Goal: Book appointment/travel/reservation

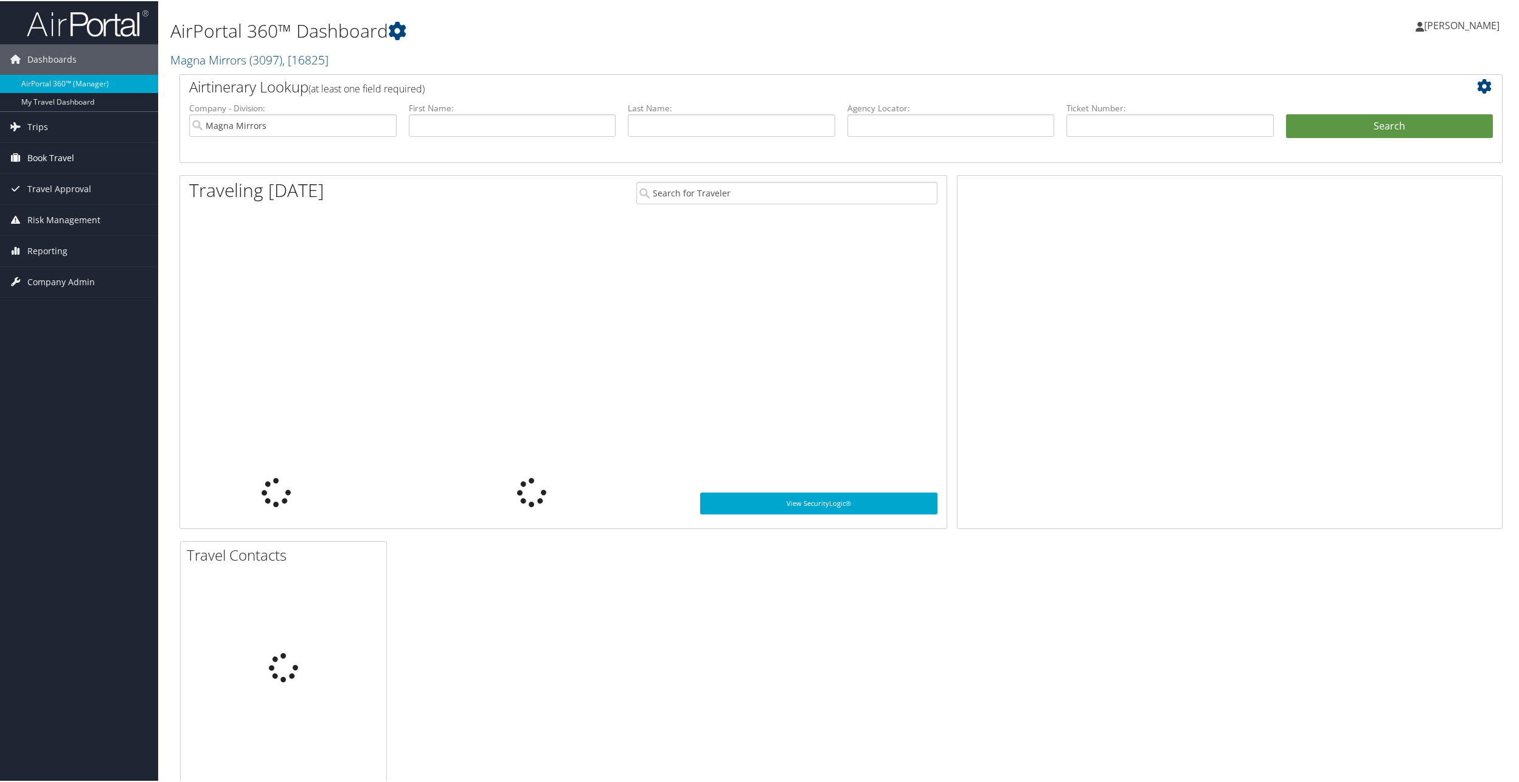
click at [36, 155] on span "Book Travel" at bounding box center [50, 157] width 47 height 30
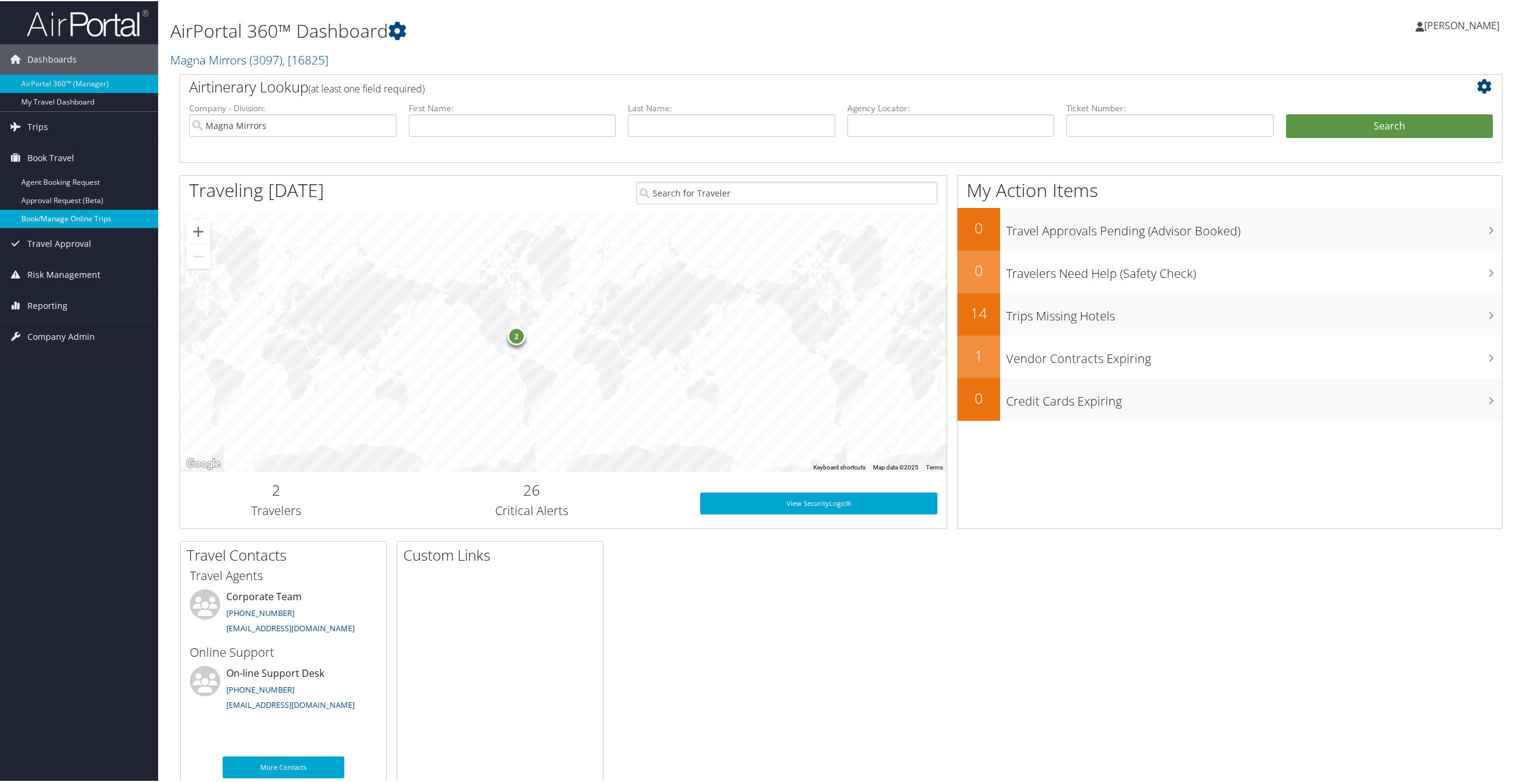
click at [99, 219] on link "Book/Manage Online Trips" at bounding box center [79, 218] width 158 height 18
